Goal: Information Seeking & Learning: Find specific fact

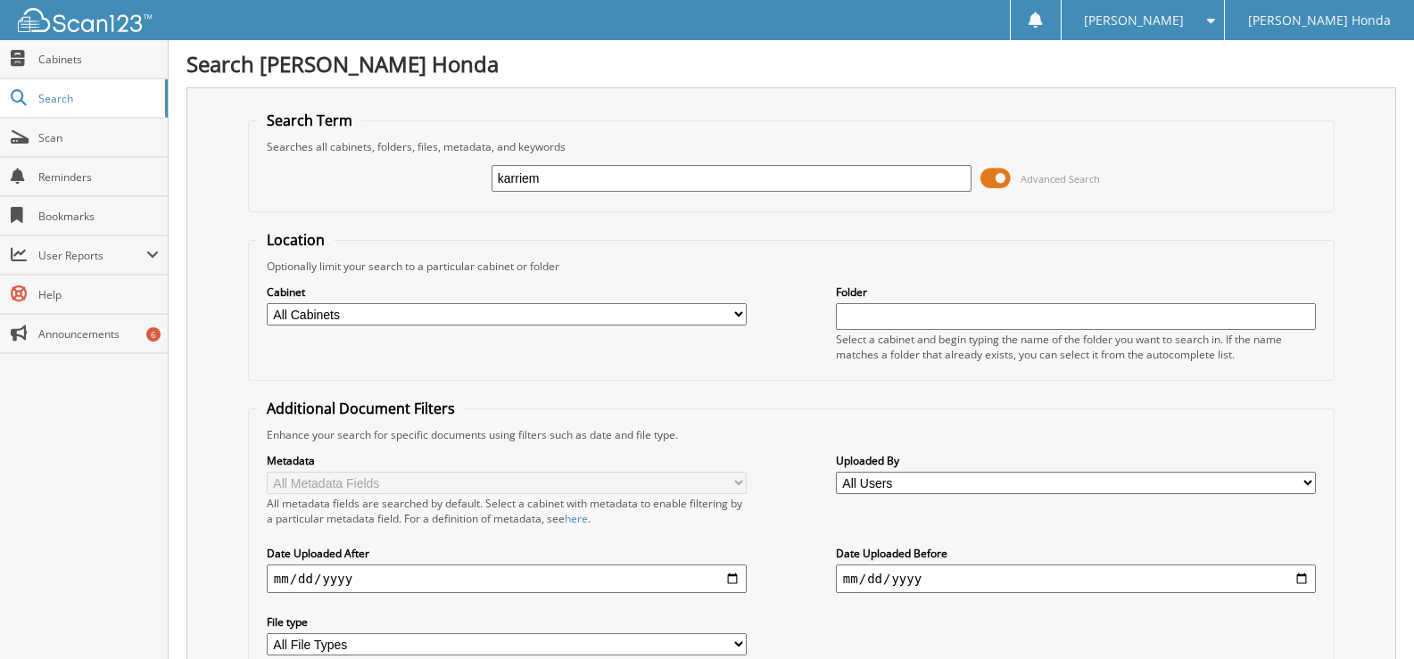
type input "karriem"
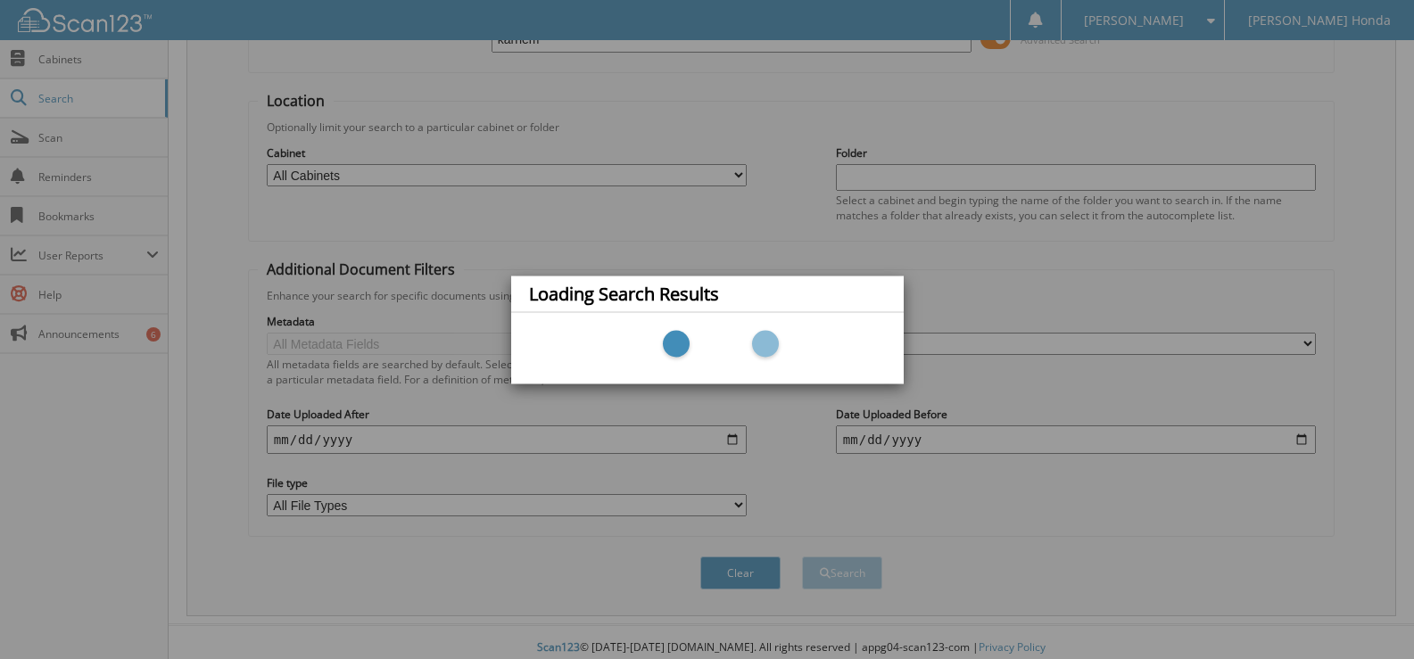
scroll to position [151, 0]
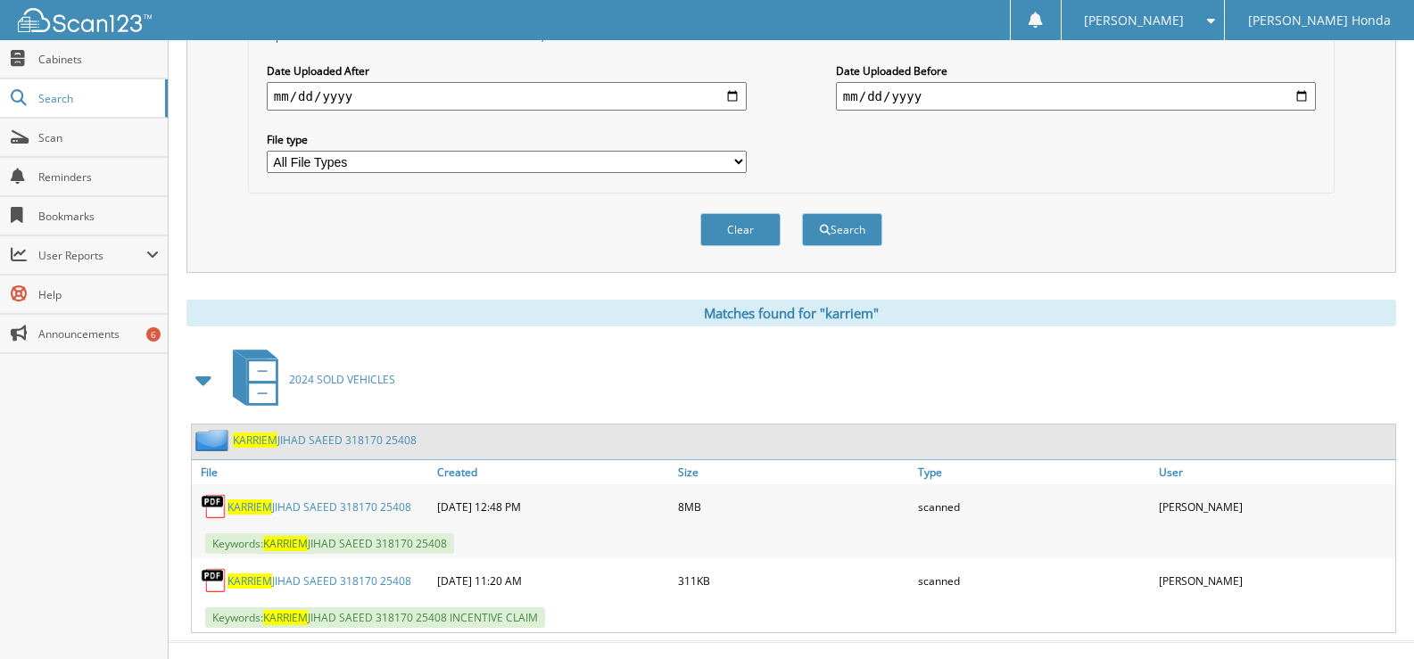
scroll to position [511, 0]
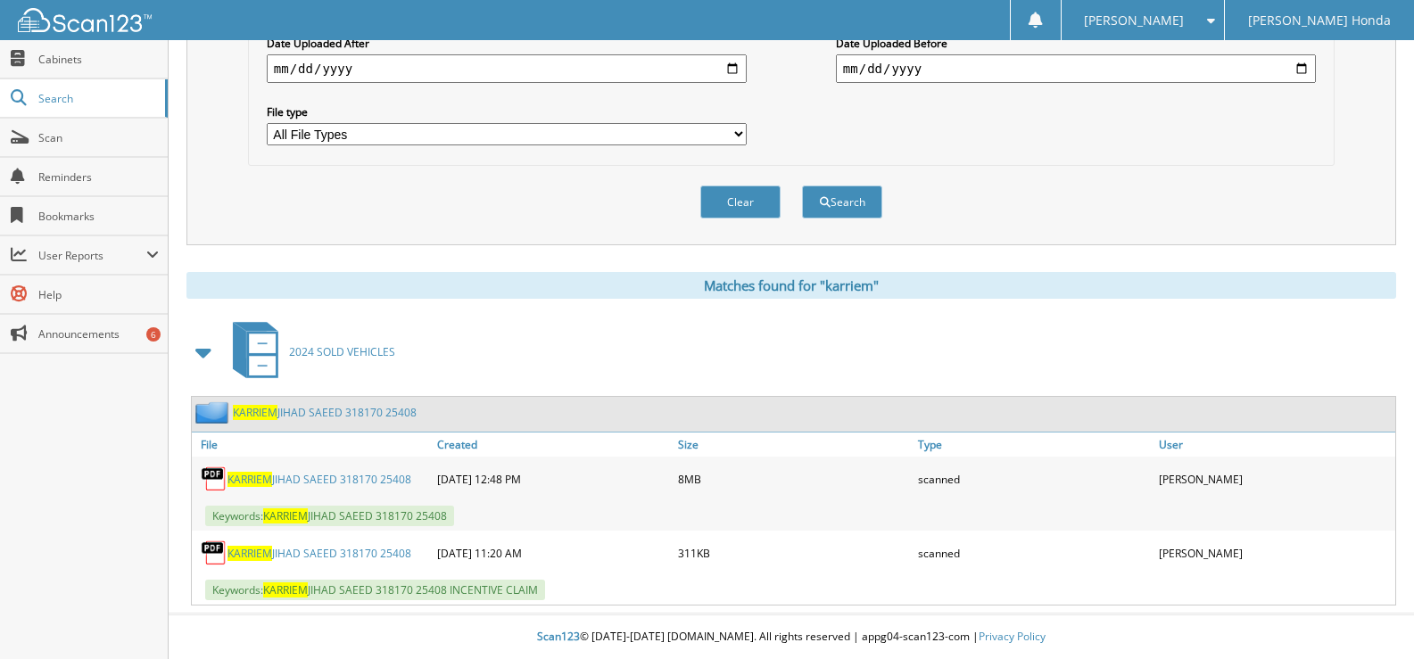
click at [309, 481] on link "KARRIEM JIHAD SAEED 318170 25408" at bounding box center [319, 479] width 184 height 15
click at [268, 554] on span "KARRIEM" at bounding box center [249, 553] width 45 height 15
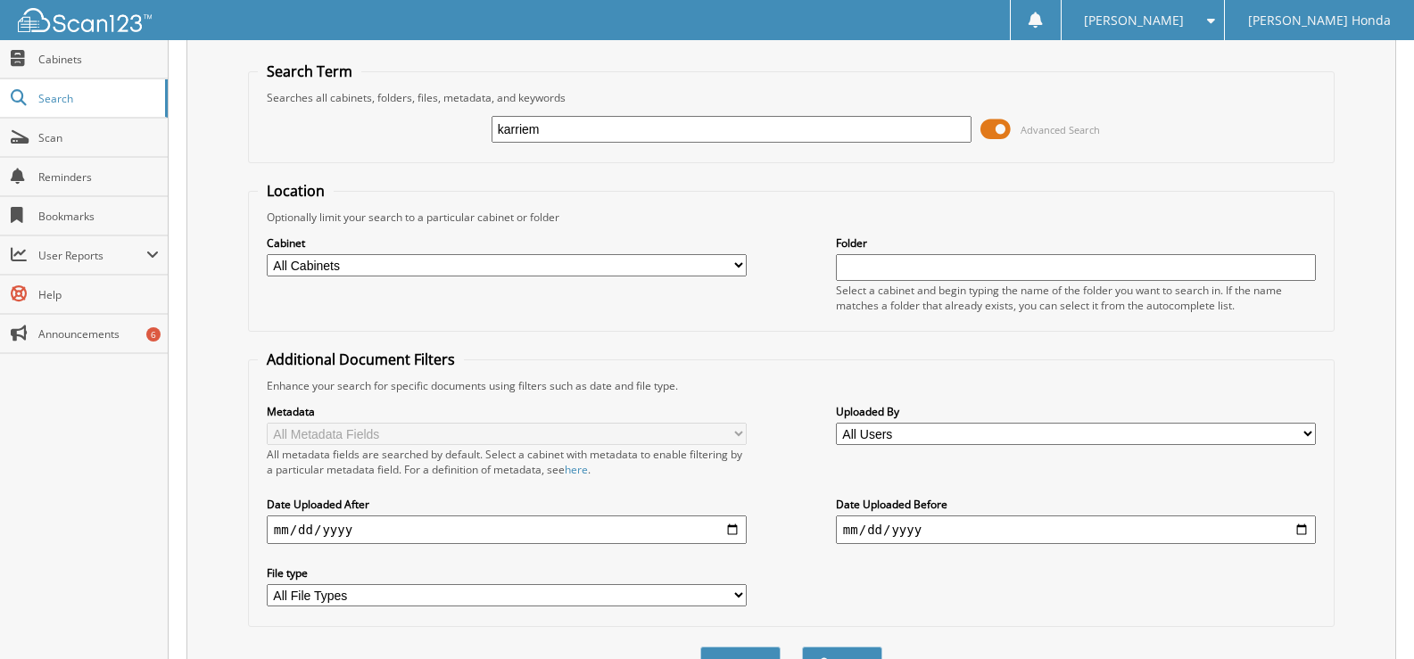
scroll to position [151, 0]
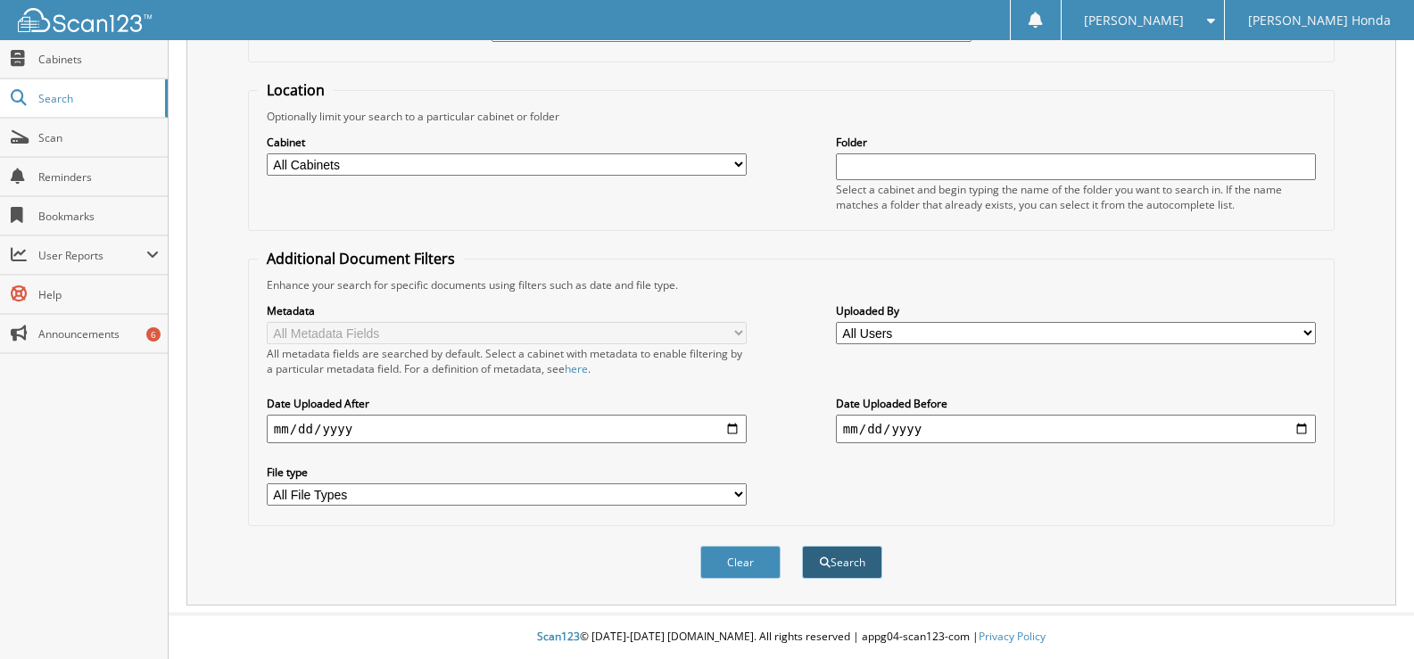
type input "karriem"
click at [856, 567] on button "Search" at bounding box center [842, 562] width 80 height 33
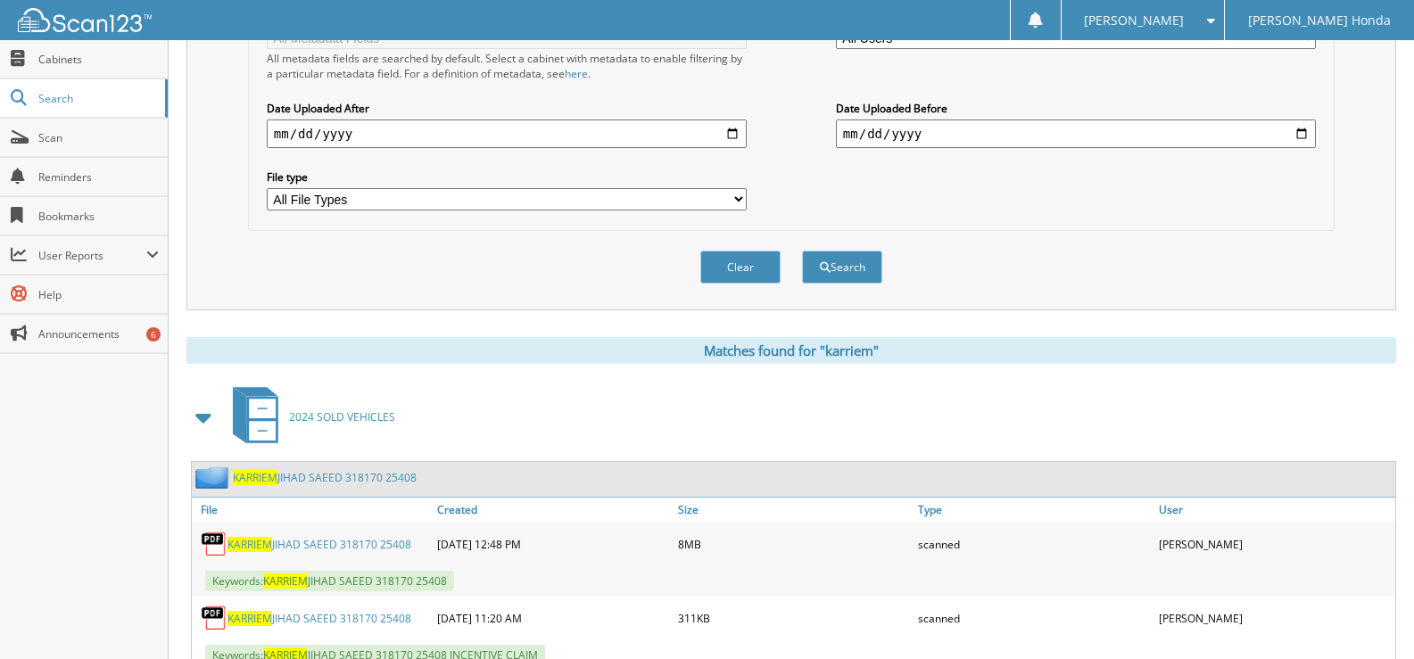
scroll to position [446, 0]
click at [301, 539] on link "KARRIEM JIHAD SAEED 318170 25408" at bounding box center [319, 543] width 184 height 15
